Goal: Check status: Check status

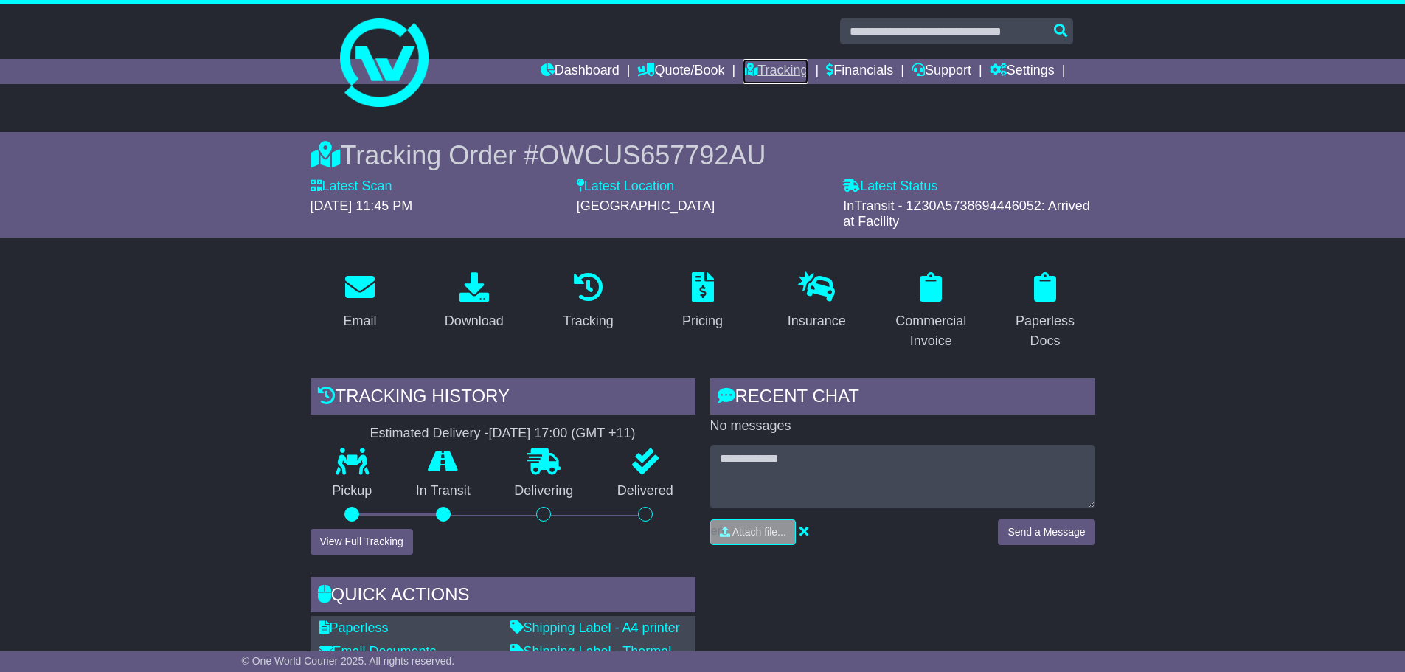
click at [767, 75] on link "Tracking" at bounding box center [775, 71] width 65 height 25
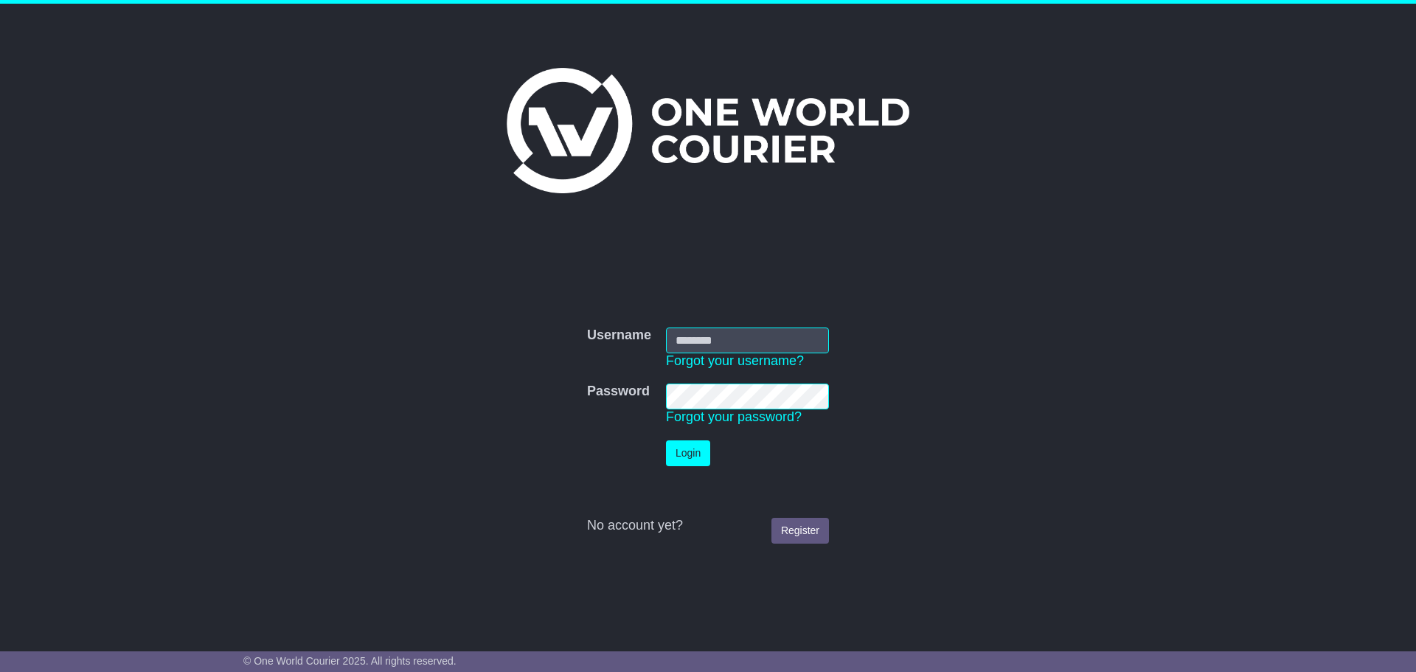
type input "**********"
click at [708, 454] on button "Login" at bounding box center [688, 453] width 44 height 26
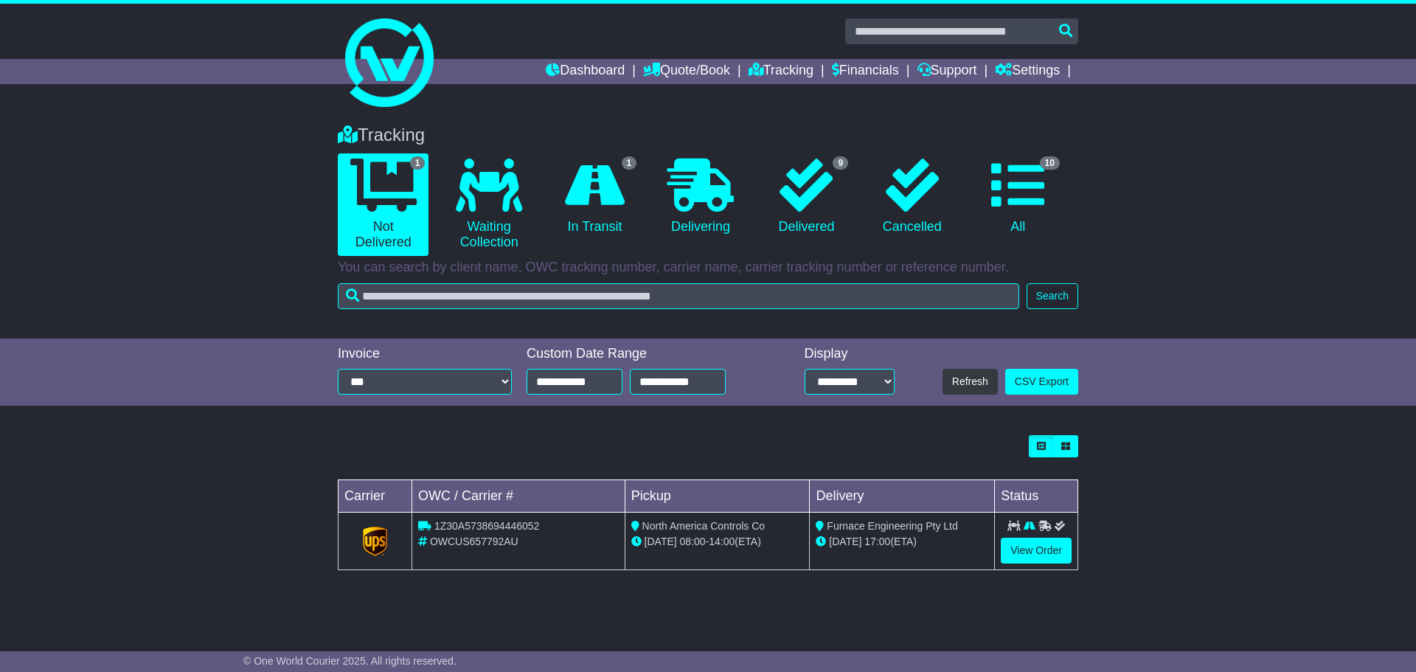
click at [999, 554] on td "View Order" at bounding box center [1036, 542] width 83 height 58
click at [1002, 554] on link "View Order" at bounding box center [1036, 551] width 71 height 26
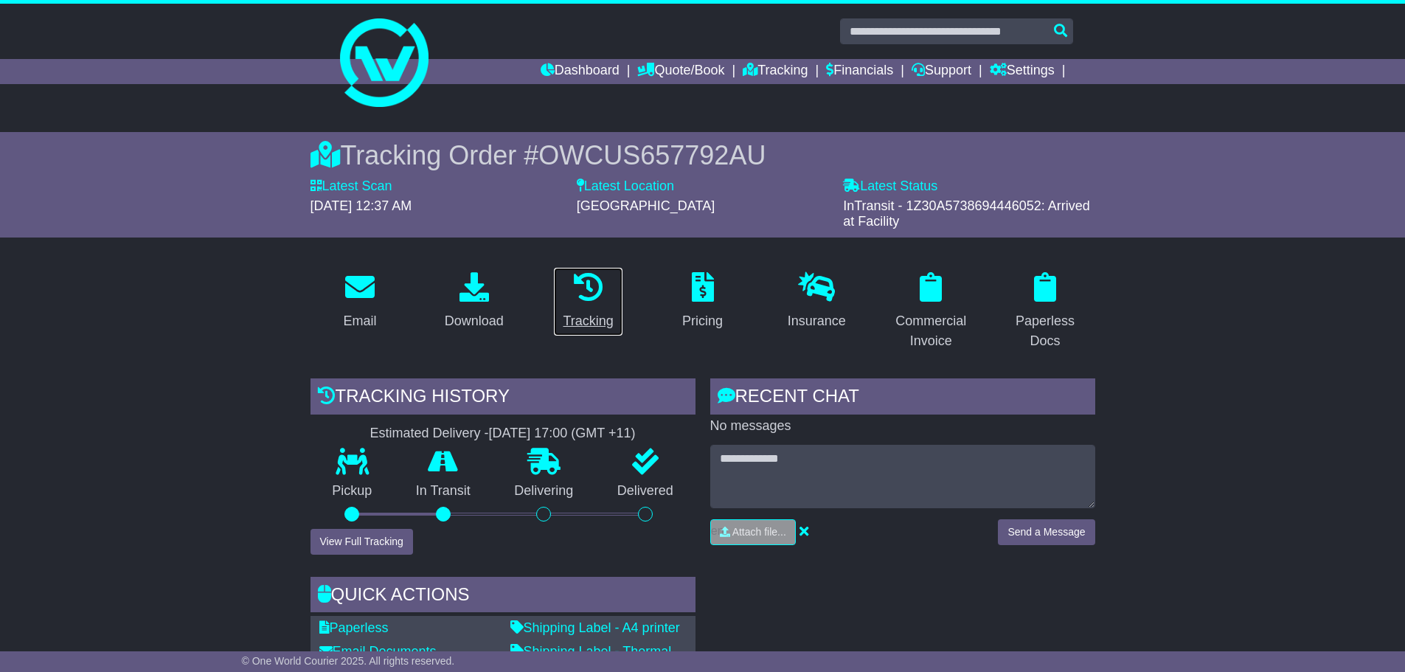
click at [608, 308] on link "Tracking" at bounding box center [587, 301] width 69 height 69
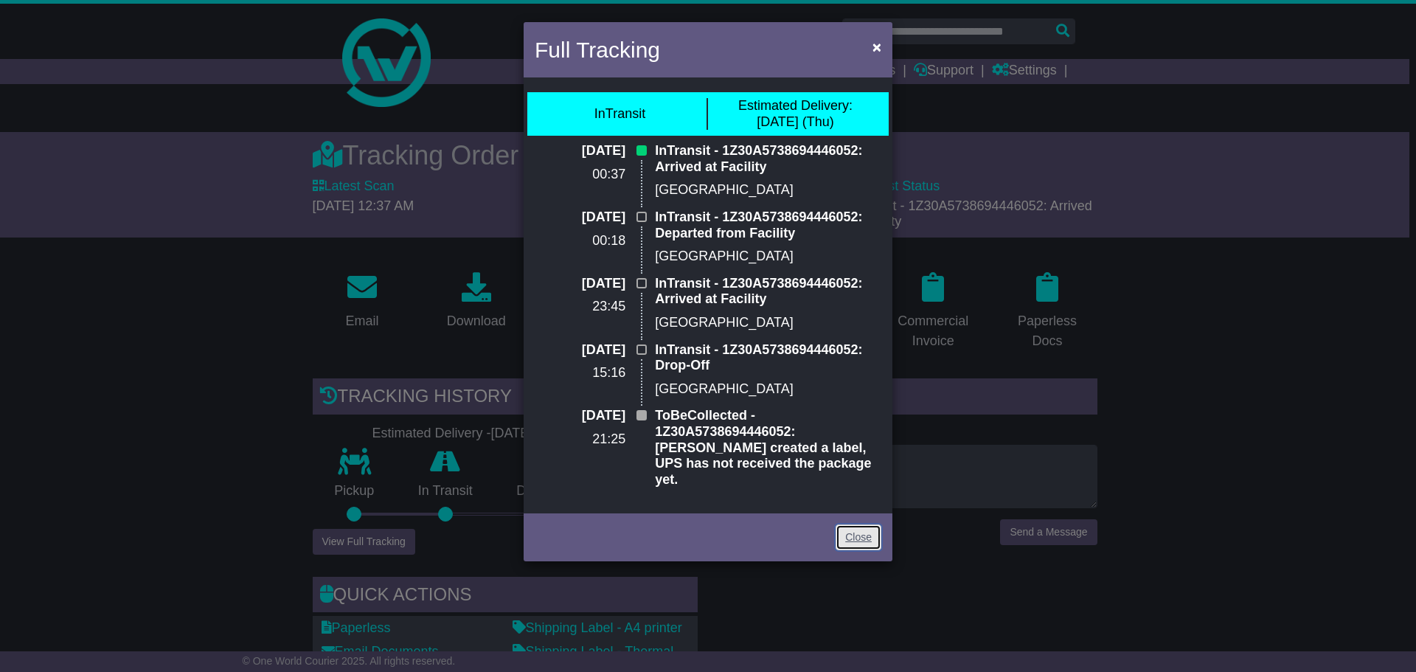
click at [874, 525] on link "Close" at bounding box center [859, 538] width 46 height 26
